Goal: Find specific page/section: Find specific page/section

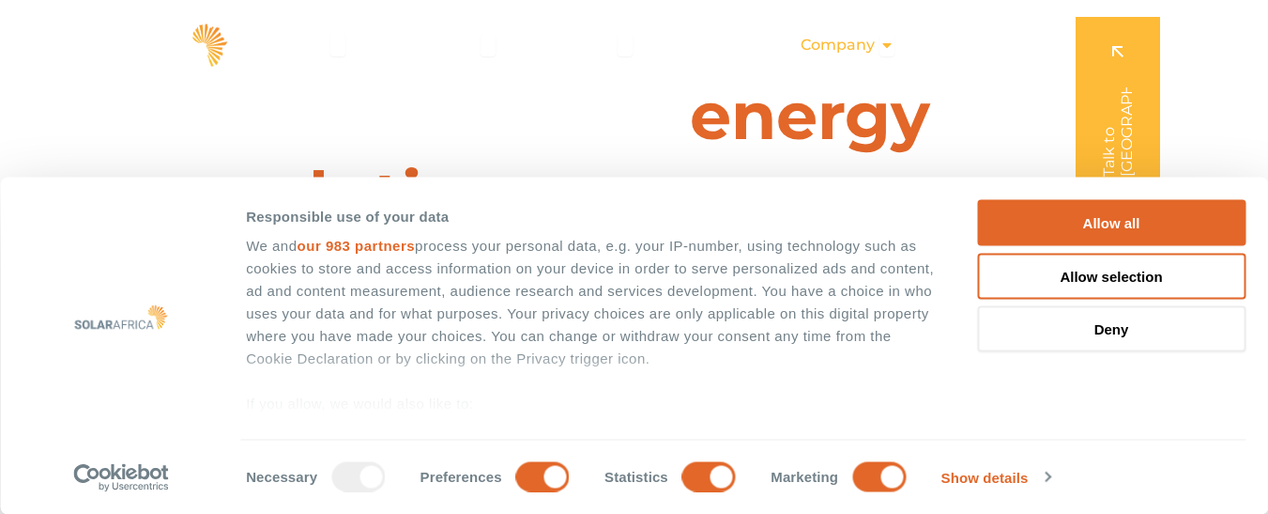
click at [890, 48] on icon "Menu" at bounding box center [887, 45] width 15 height 15
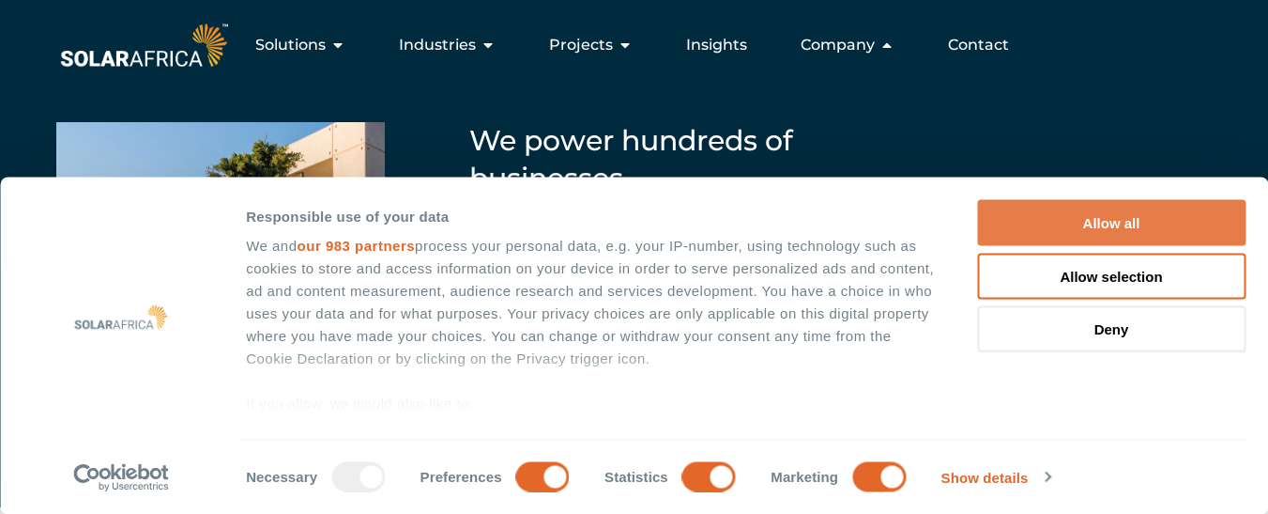
click at [1075, 222] on button "Allow all" at bounding box center [1111, 223] width 269 height 46
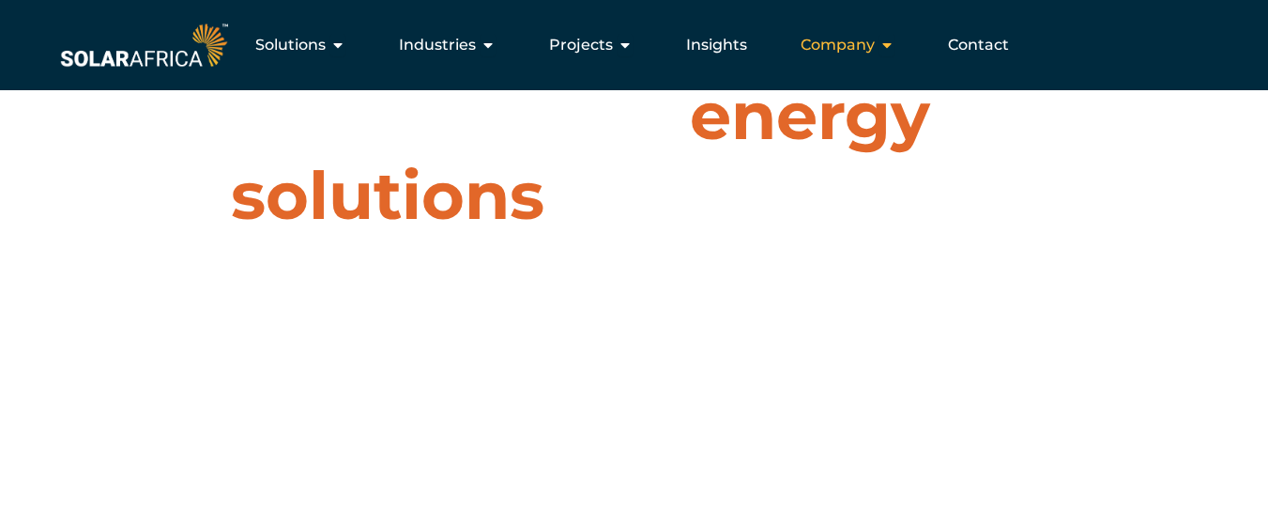
click at [896, 54] on div "Company Close Company Open Company" at bounding box center [848, 45] width 124 height 38
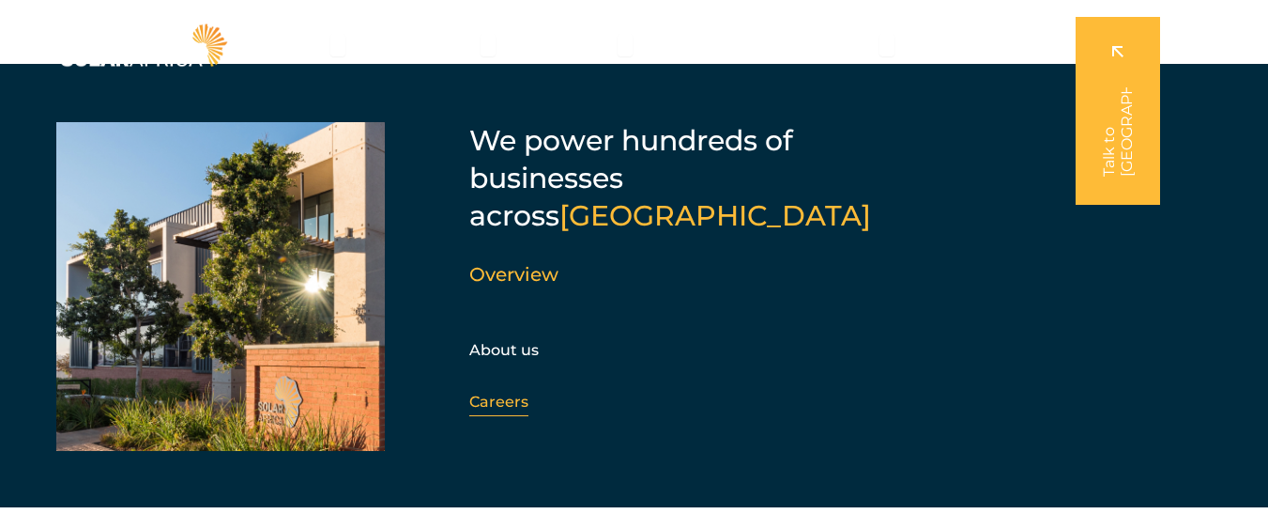
click at [492, 392] on link "Careers" at bounding box center [498, 401] width 59 height 18
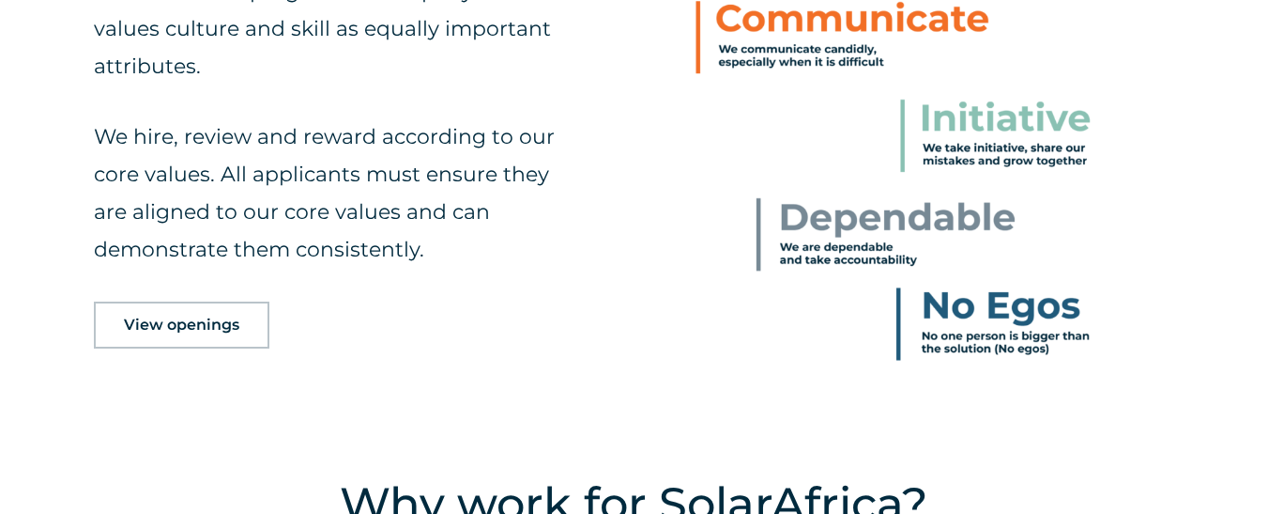
click at [200, 324] on span "View openings" at bounding box center [181, 324] width 115 height 15
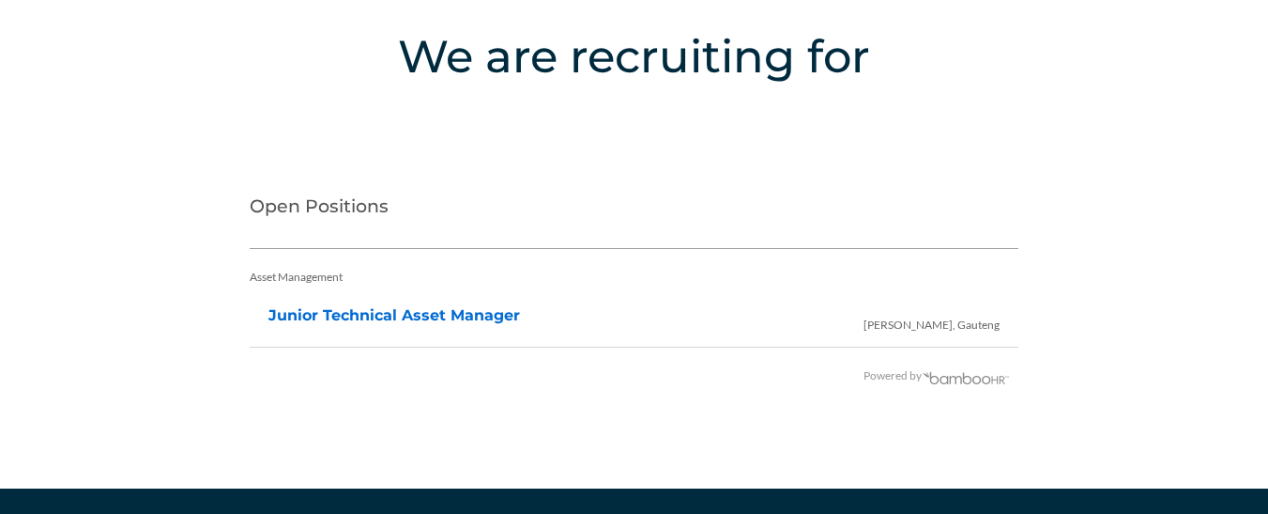
scroll to position [3760, 0]
